Goal: Task Accomplishment & Management: Use online tool/utility

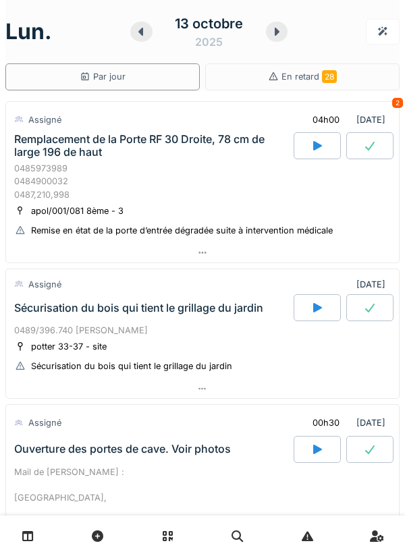
click at [105, 179] on div "0485973989 0484900032 0487,210,998" at bounding box center [202, 181] width 377 height 39
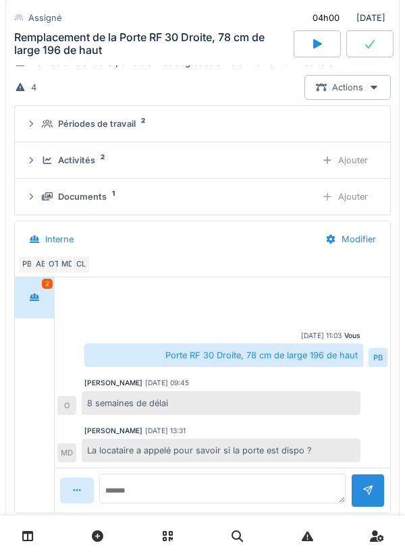
scroll to position [177, 0]
click at [38, 159] on div "Activités 2 Ajouter" at bounding box center [203, 159] width 354 height 25
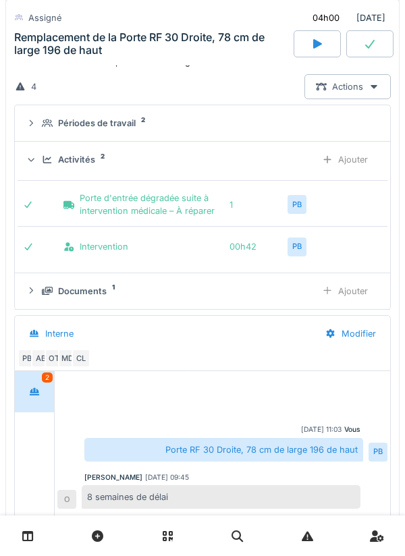
click at [39, 165] on div "Activités 2 Ajouter" at bounding box center [203, 159] width 354 height 25
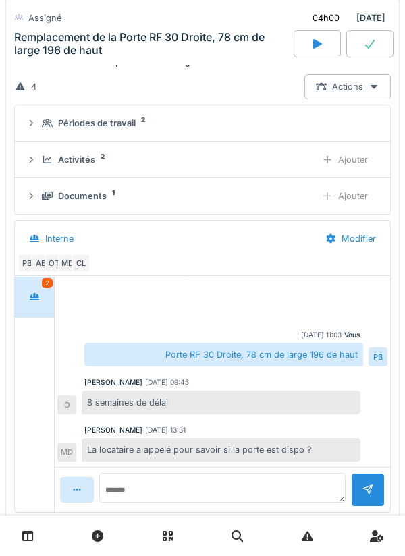
click at [36, 123] on icon at bounding box center [31, 123] width 11 height 9
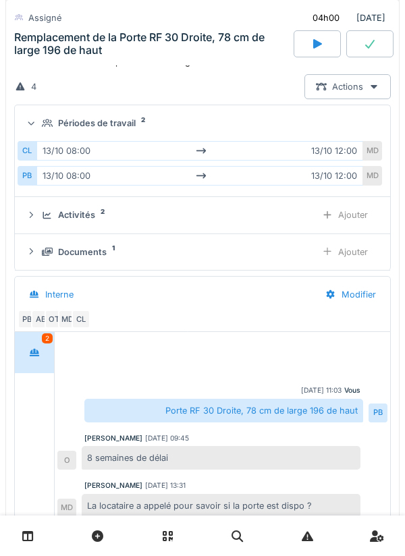
click at [38, 128] on div "Périodes de travail 2" at bounding box center [203, 123] width 354 height 13
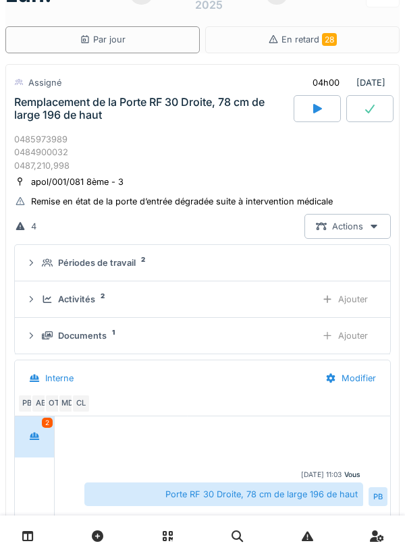
scroll to position [0, 0]
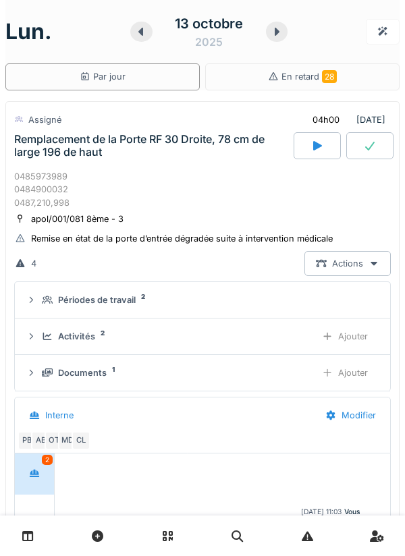
click at [57, 152] on div "Remplacement de la Porte RF 30 Droite, 78 cm de large 196 de haut" at bounding box center [152, 146] width 277 height 26
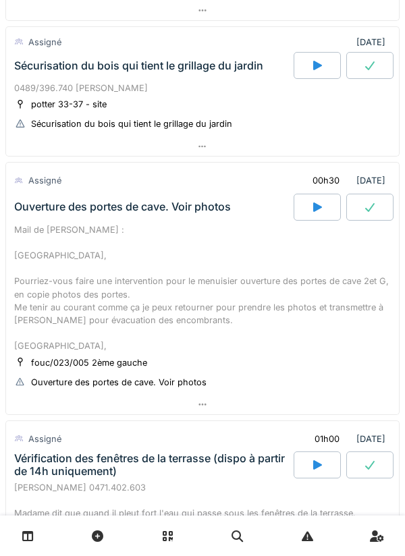
scroll to position [259, 0]
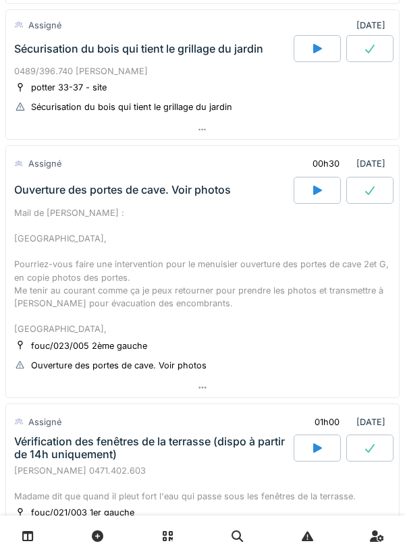
click at [272, 277] on div "Mail de [PERSON_NAME] : [GEOGRAPHIC_DATA], Pourriez-vous faire une intervention…" at bounding box center [202, 272] width 377 height 130
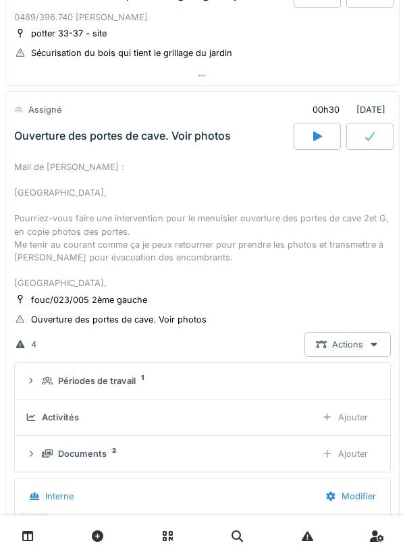
scroll to position [350, 0]
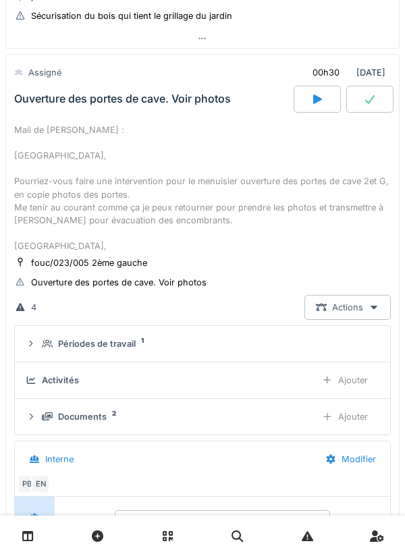
click at [223, 413] on div "Documents 2" at bounding box center [173, 417] width 263 height 13
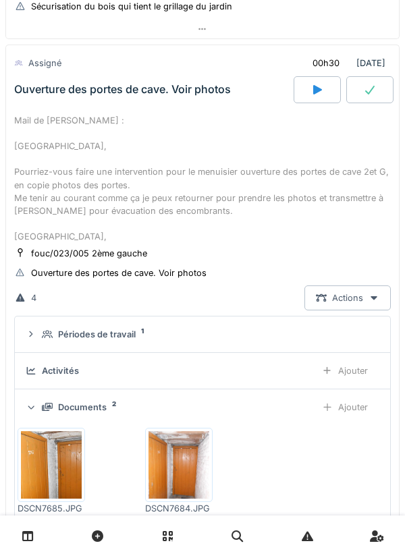
scroll to position [357, 0]
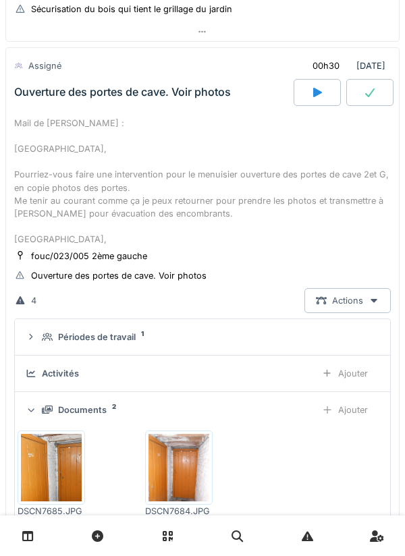
click at [227, 162] on div "Mail de [PERSON_NAME] : [GEOGRAPHIC_DATA], Pourriez-vous faire une intervention…" at bounding box center [202, 182] width 377 height 130
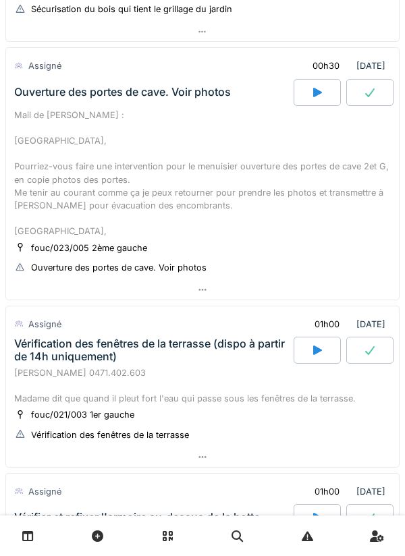
click at [223, 159] on div "Mail de [PERSON_NAME] : [GEOGRAPHIC_DATA], Pourriez-vous faire une intervention…" at bounding box center [202, 174] width 377 height 130
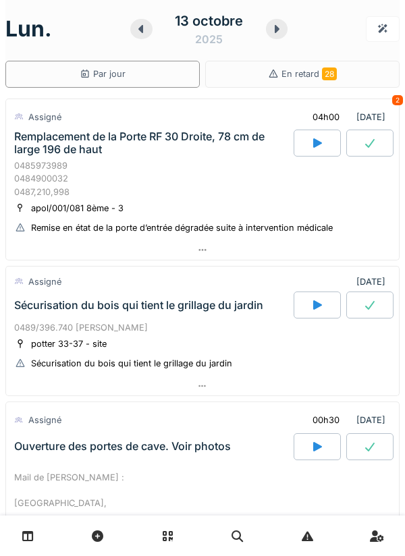
scroll to position [0, 0]
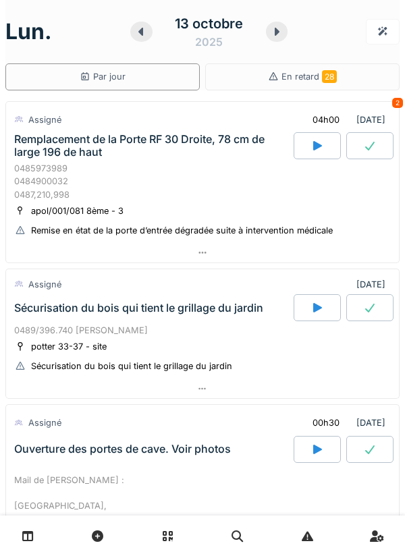
click at [276, 199] on div "0485973989 0484900032 0487,210,998" at bounding box center [202, 181] width 377 height 39
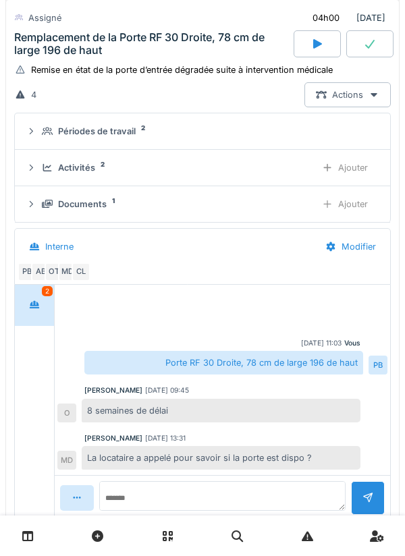
scroll to position [170, 0]
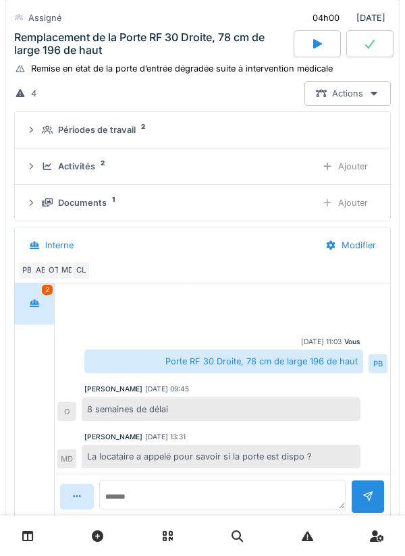
click at [259, 199] on div "Documents 1" at bounding box center [173, 203] width 263 height 13
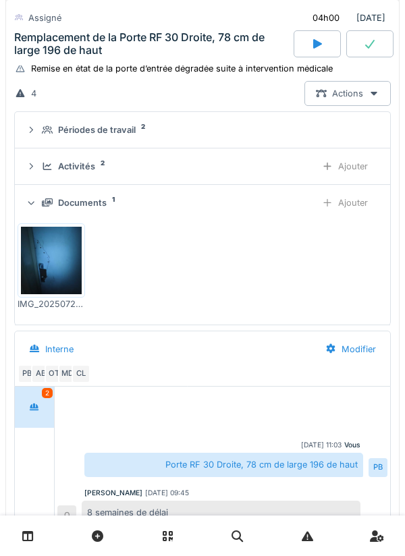
click at [82, 272] on div at bounding box center [52, 261] width 68 height 74
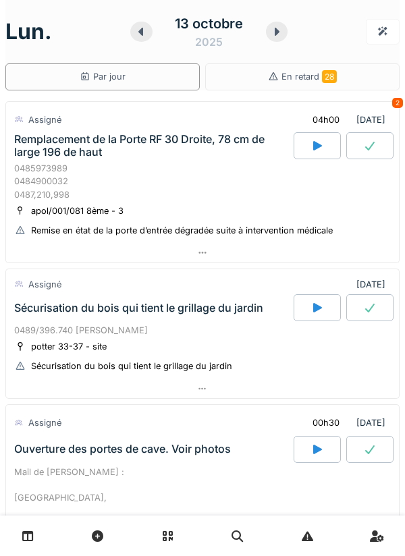
click at [190, 215] on div "apol/001/081 8ème - 3 Remise en état de la porte d’entrée dégradée suite à inte…" at bounding box center [202, 221] width 377 height 34
click at [201, 197] on div "0485973989 0484900032 0487,210,998" at bounding box center [202, 181] width 377 height 39
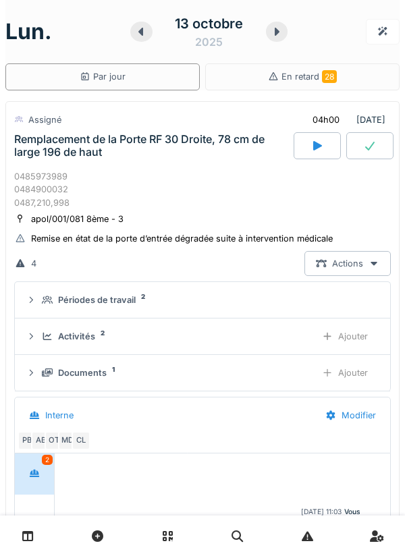
scroll to position [47, 0]
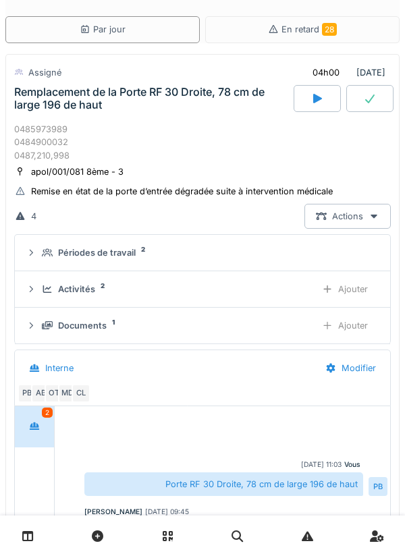
click at [70, 391] on div "MD" at bounding box center [67, 393] width 19 height 19
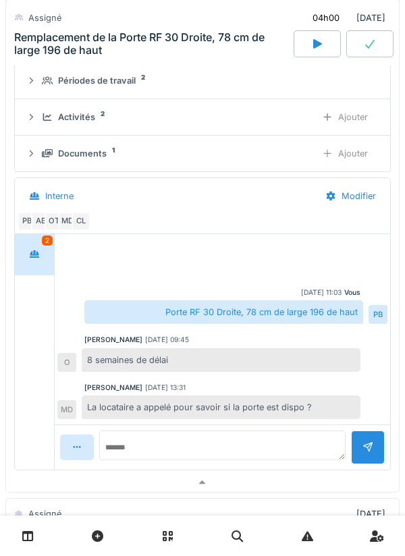
scroll to position [222, 0]
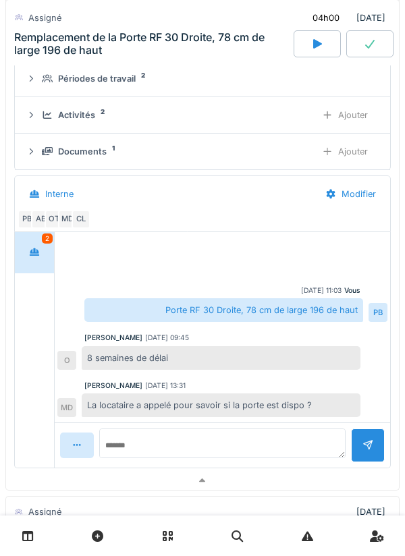
click at [242, 155] on div "Documents 1" at bounding box center [173, 151] width 263 height 13
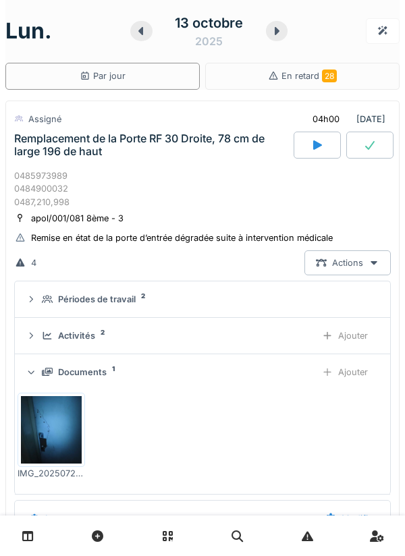
scroll to position [0, 0]
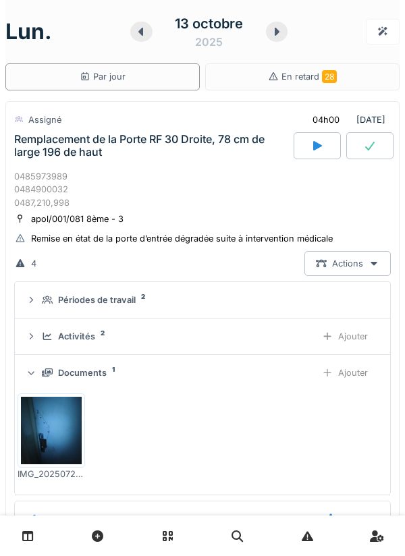
click at [314, 148] on icon at bounding box center [317, 145] width 9 height 9
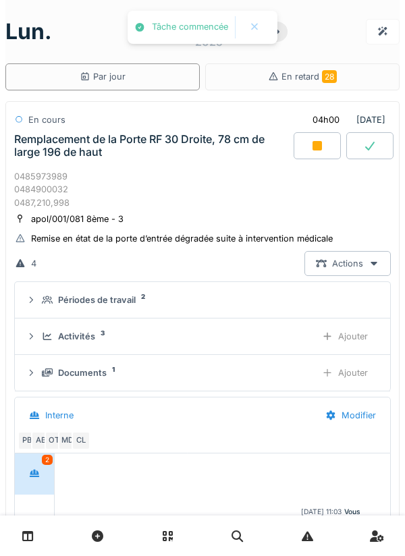
scroll to position [47, 0]
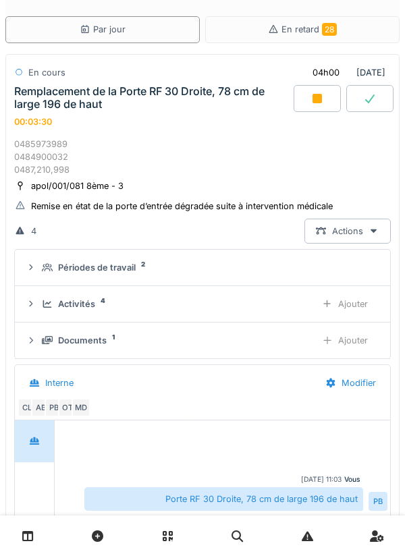
click at [138, 161] on div "0485973989 0484900032 0487,210,998" at bounding box center [202, 157] width 377 height 39
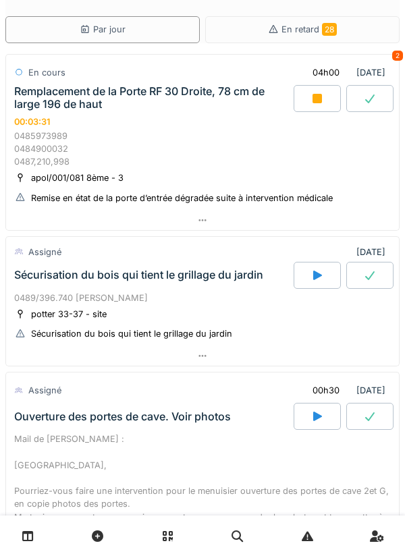
click at [122, 158] on div "0485973989 0484900032 0487,210,998" at bounding box center [202, 149] width 377 height 39
